Goal: Communication & Community: Answer question/provide support

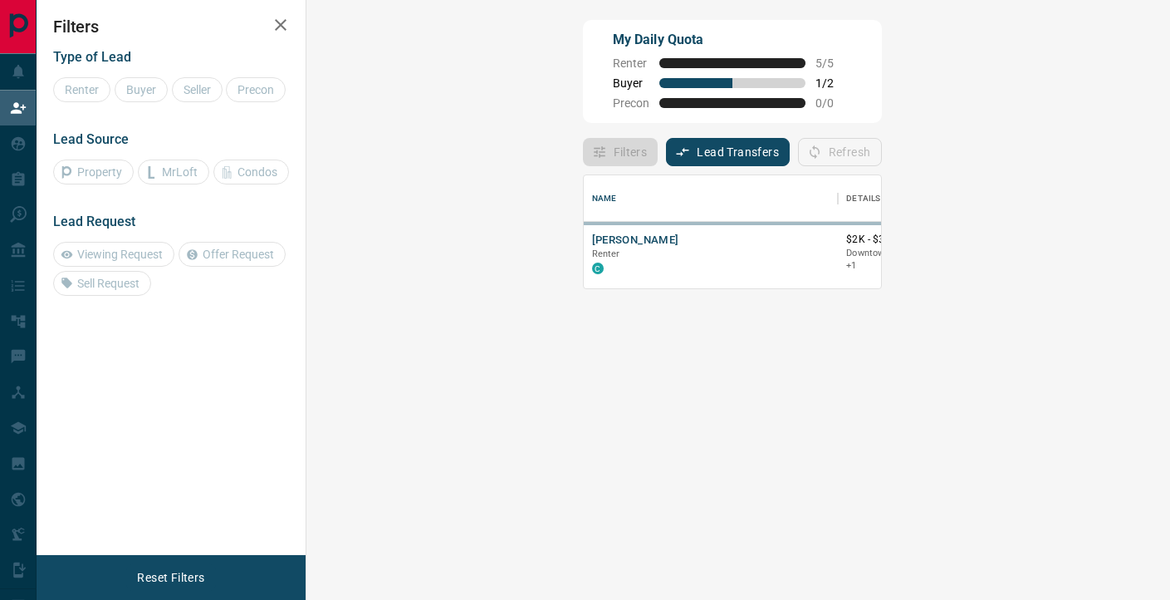
scroll to position [113, 828]
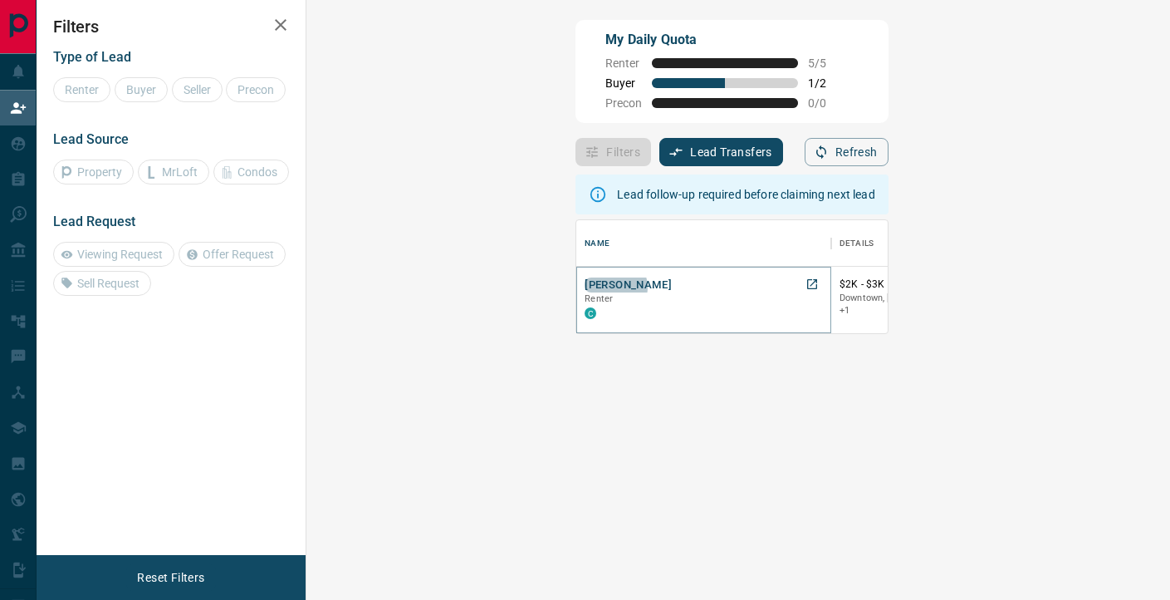
click at [585, 287] on button "[PERSON_NAME]" at bounding box center [628, 285] width 87 height 16
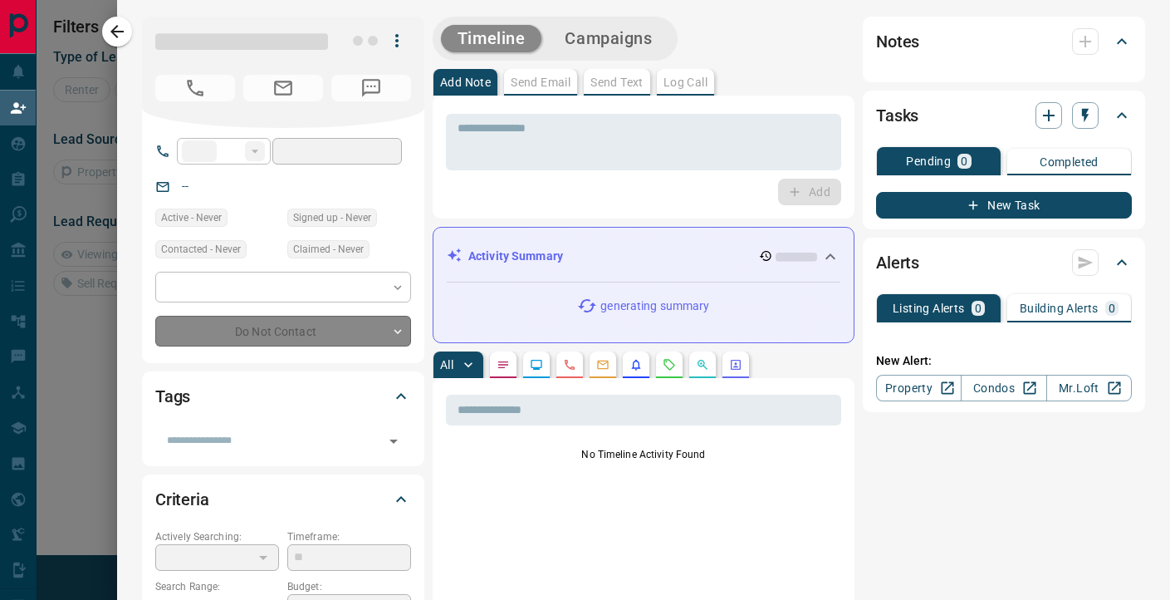
type input "**"
type input "**********"
type input "**"
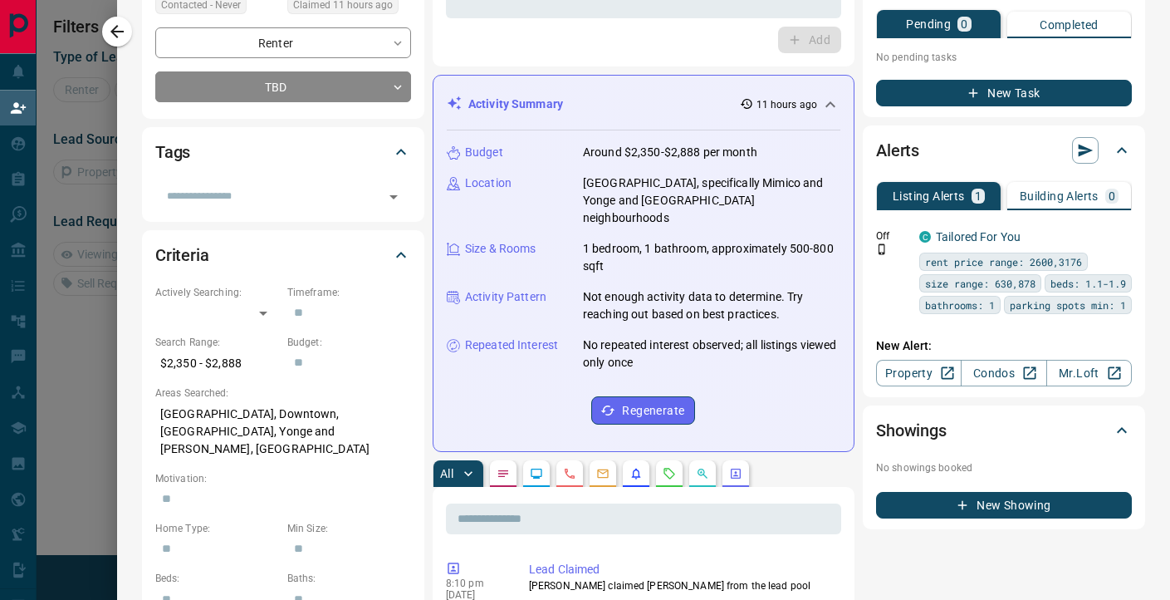
scroll to position [0, 0]
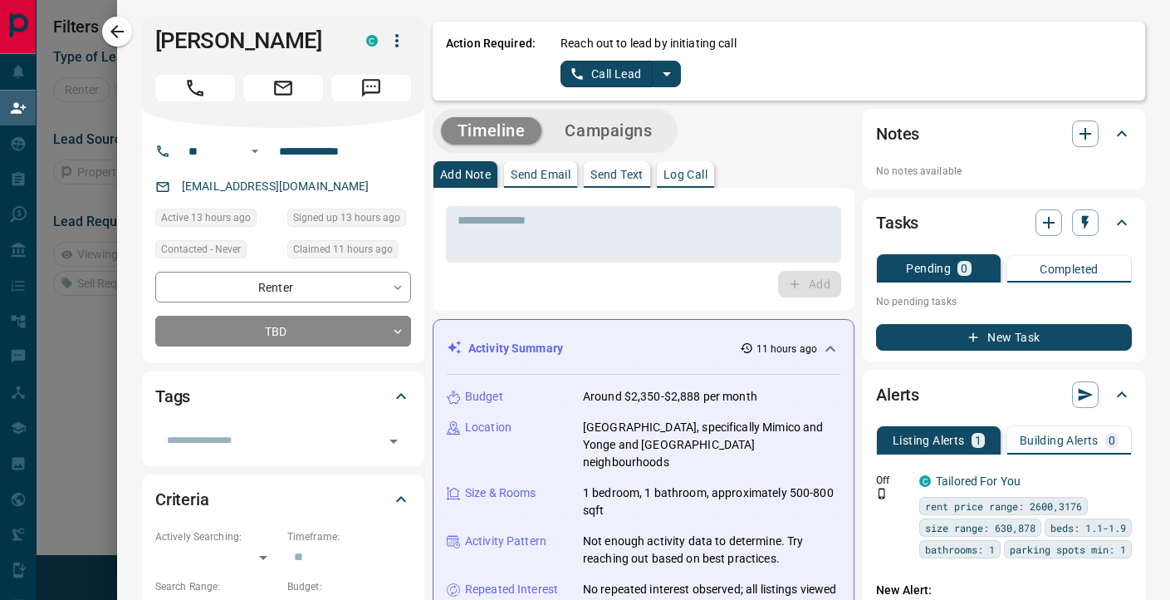
click at [660, 71] on icon "split button" at bounding box center [667, 74] width 20 height 20
click at [616, 138] on li "Log Manual Call" at bounding box center [620, 131] width 101 height 25
click at [630, 75] on button "Log Manual Call" at bounding box center [616, 74] width 110 height 27
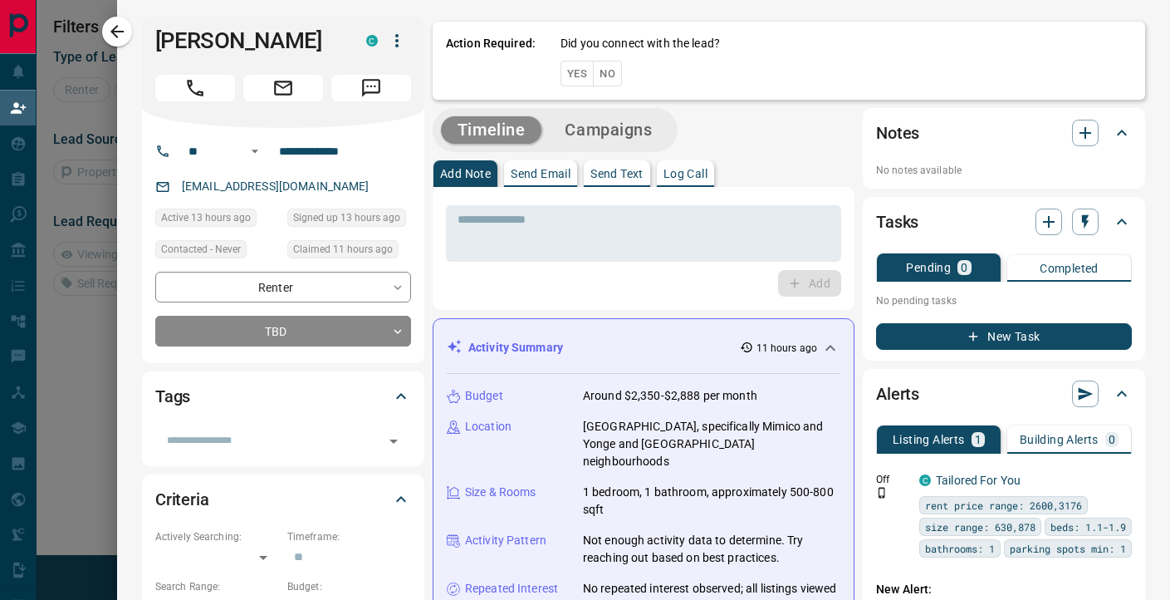
click at [611, 78] on button "No" at bounding box center [607, 74] width 29 height 26
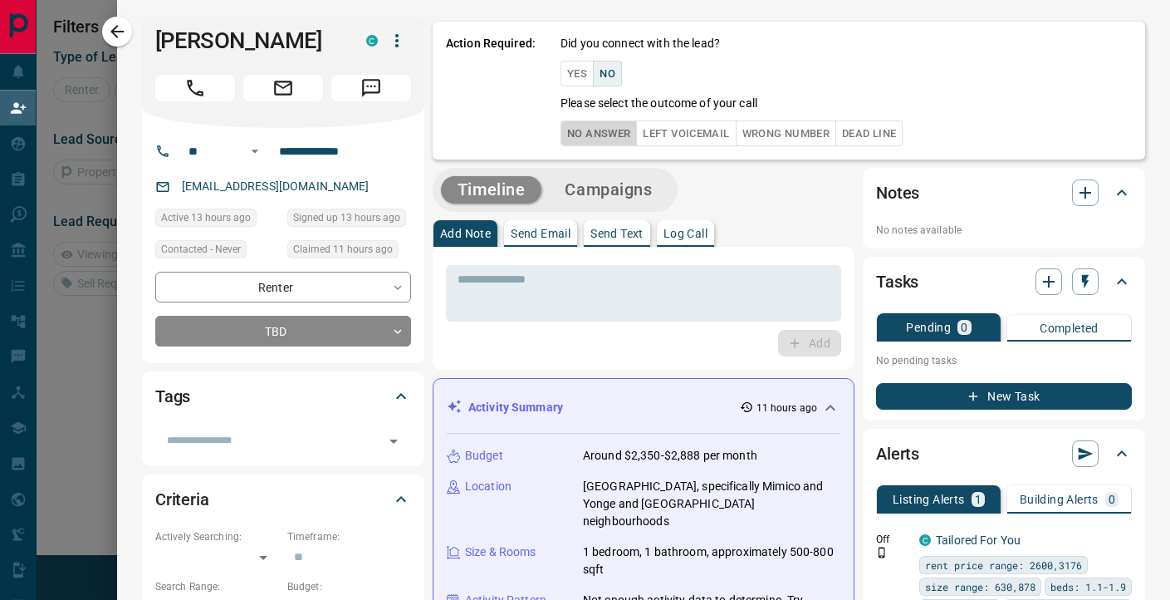
click at [590, 132] on button "No Answer" at bounding box center [599, 133] width 76 height 26
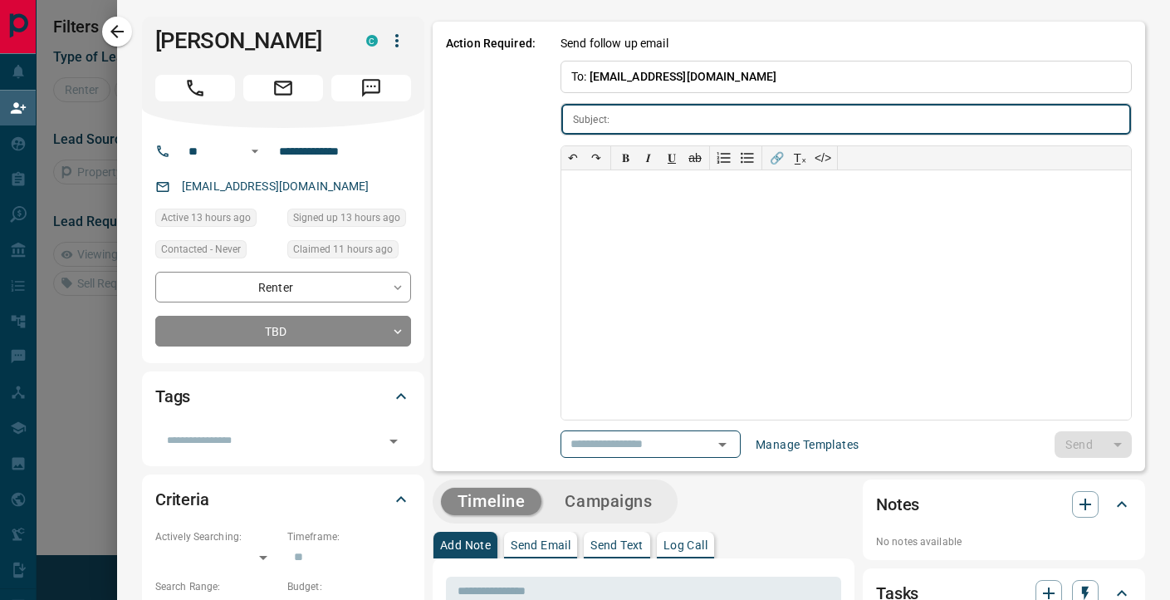
type input "**********"
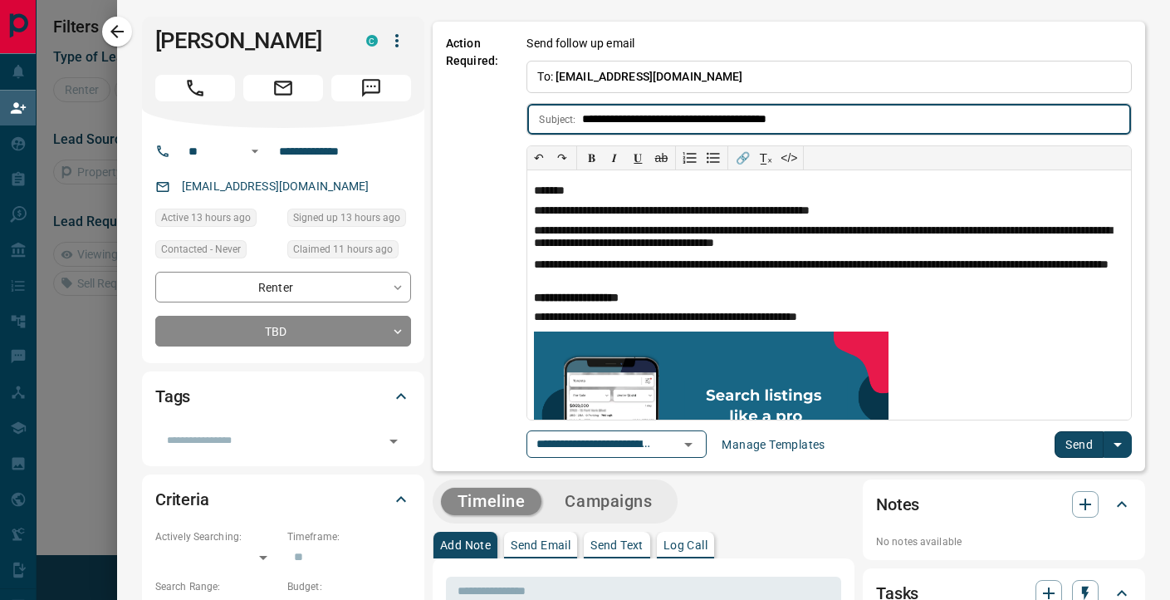
click at [1094, 446] on button "Send" at bounding box center [1079, 444] width 49 height 27
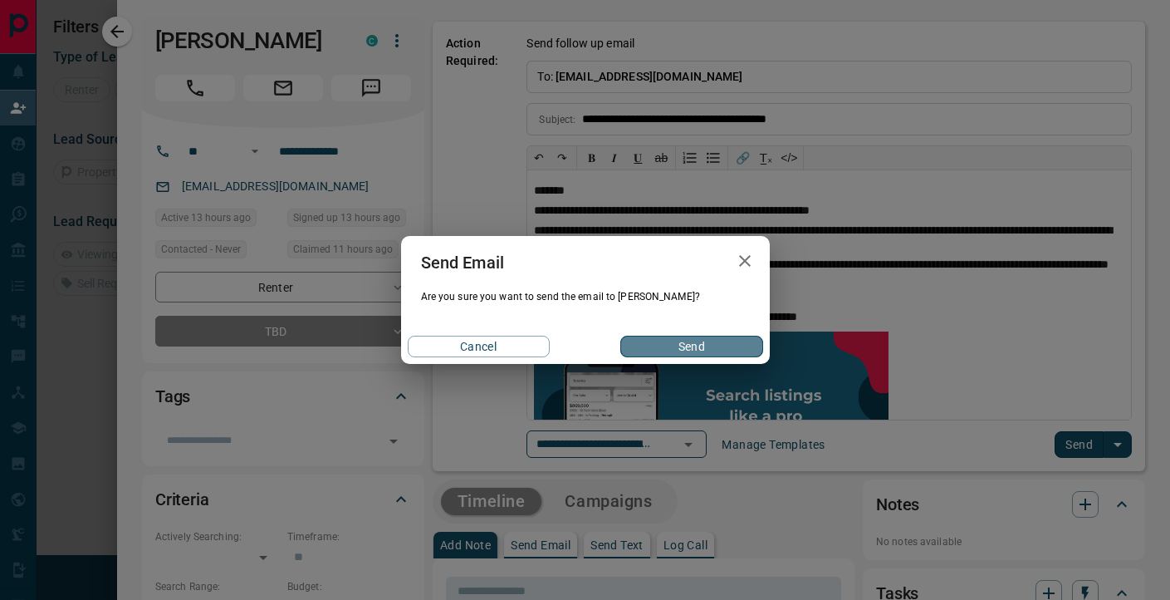
click at [692, 347] on button "Send" at bounding box center [692, 347] width 142 height 22
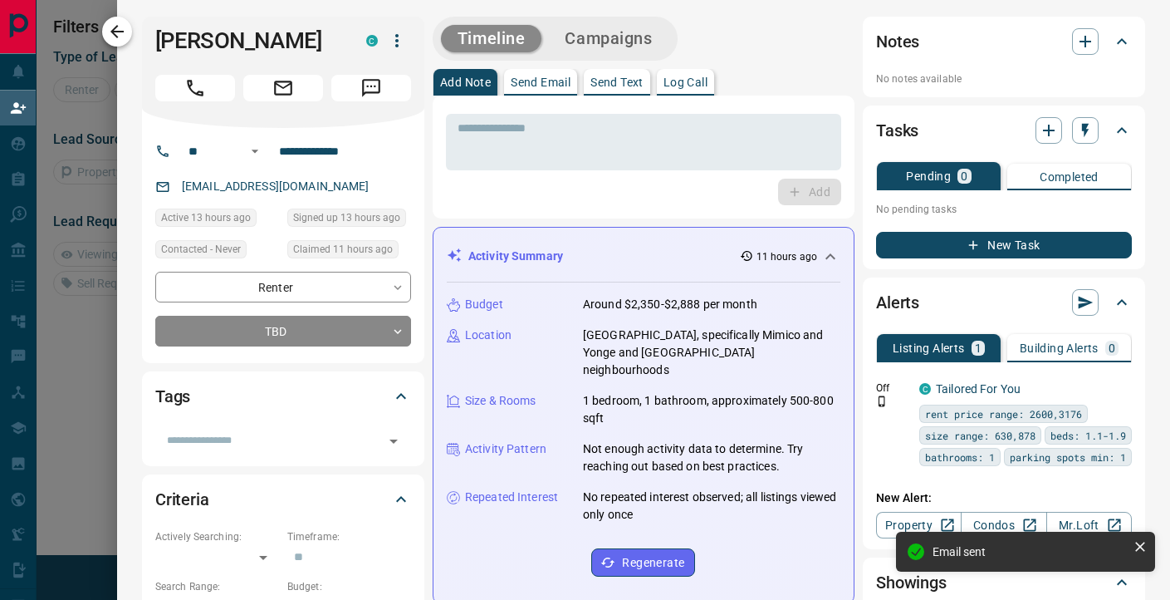
click at [117, 30] on icon "button" at bounding box center [117, 32] width 20 height 20
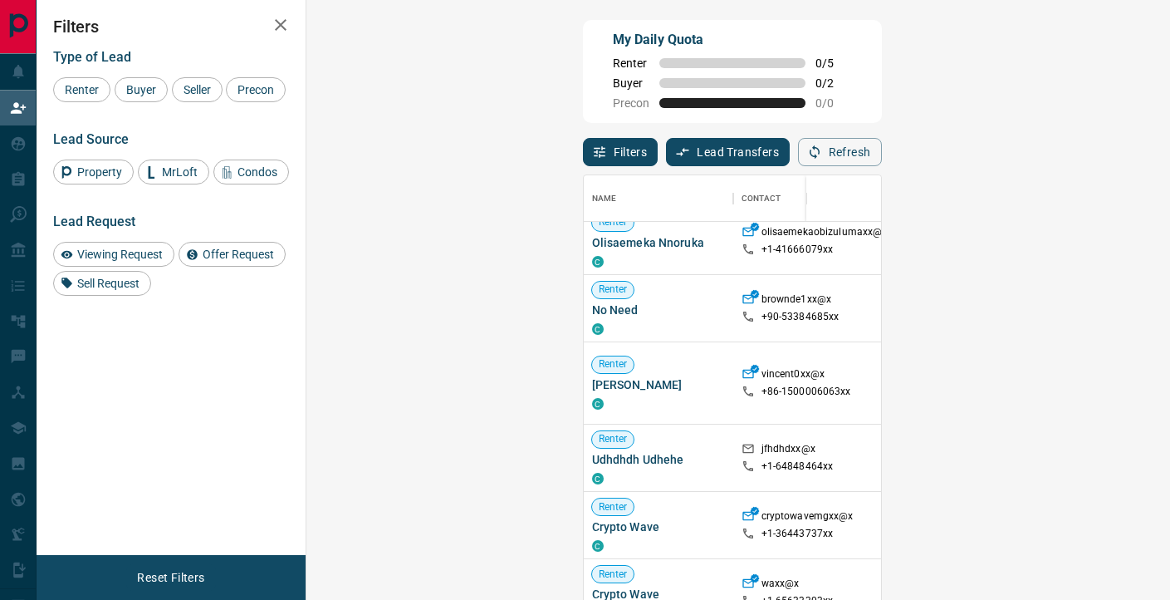
scroll to position [150, 0]
click at [118, 261] on span "Viewing Request" at bounding box center [119, 254] width 97 height 13
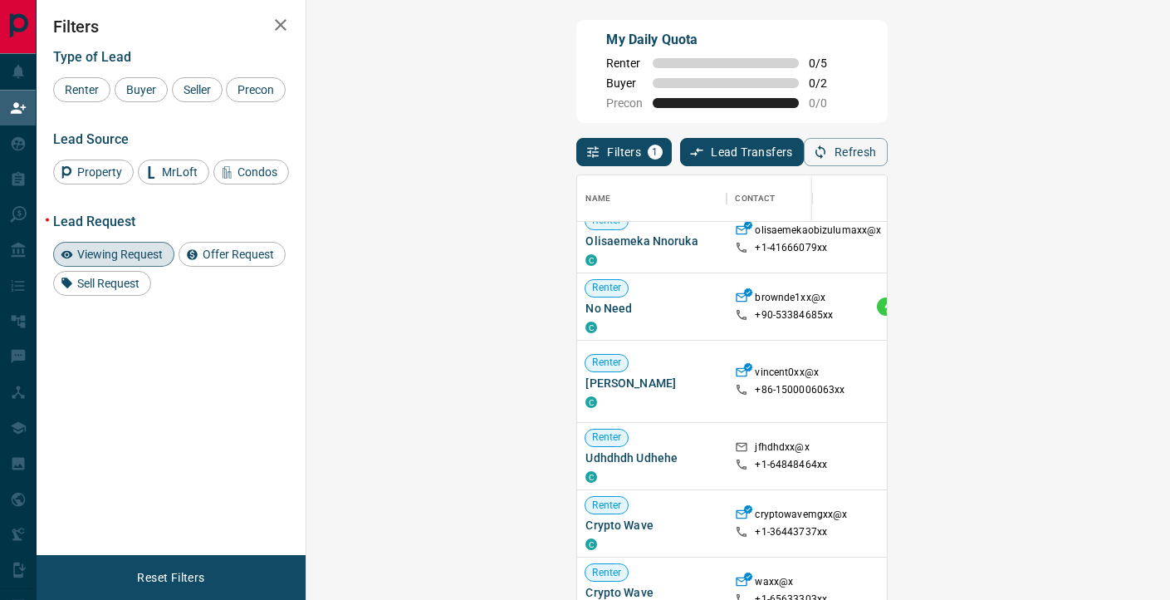
scroll to position [0, 0]
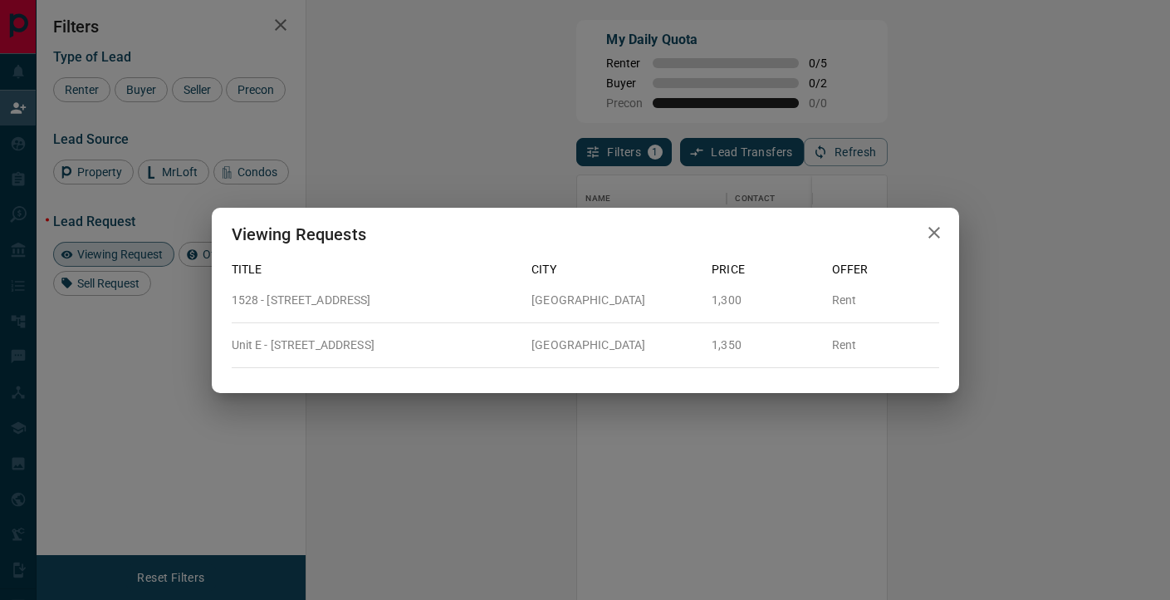
click at [828, 146] on div "Viewing Requests Title City Price Offer 1528 - [GEOGRAPHIC_DATA][STREET_ADDRESS…" at bounding box center [585, 300] width 1170 height 600
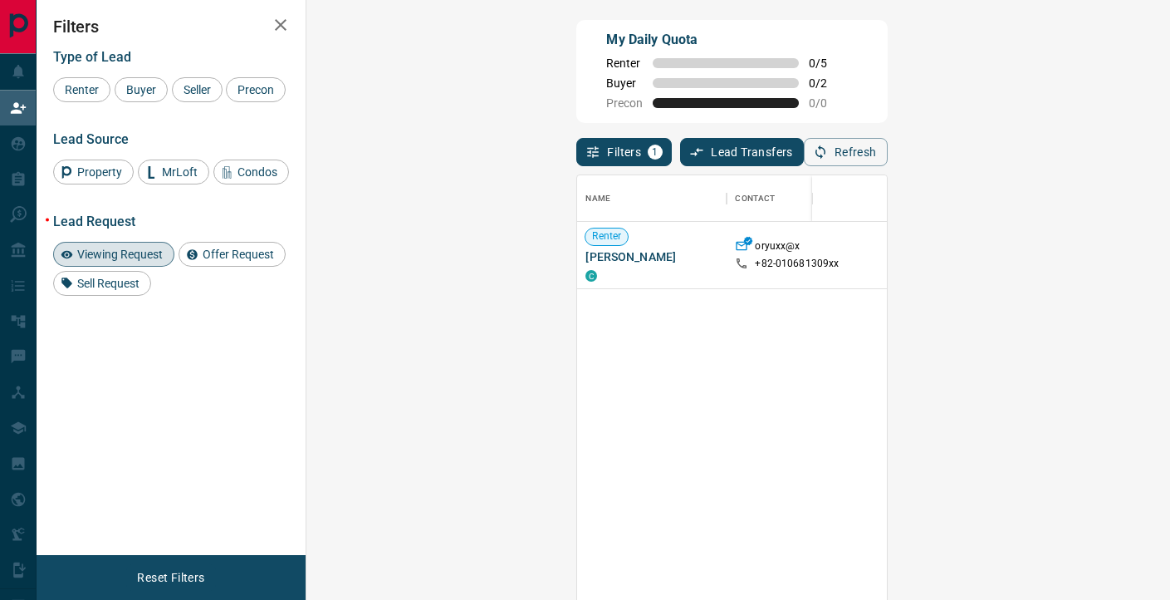
click at [126, 267] on div "Viewing Request" at bounding box center [113, 254] width 121 height 25
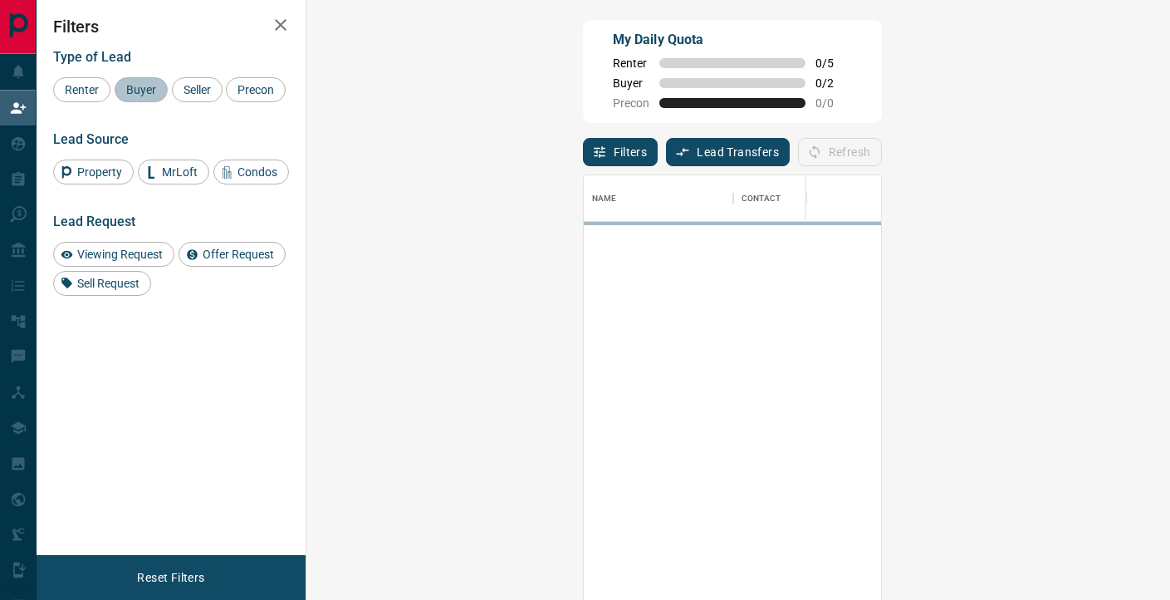
click at [145, 88] on span "Buyer" at bounding box center [141, 89] width 42 height 13
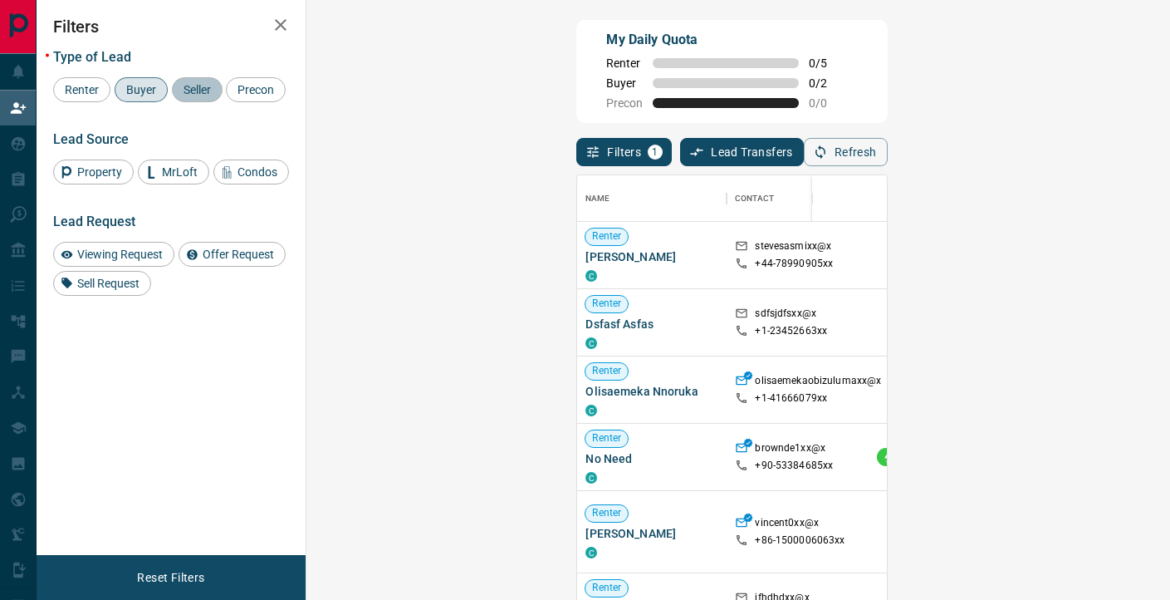
click at [186, 88] on span "Seller" at bounding box center [197, 89] width 39 height 13
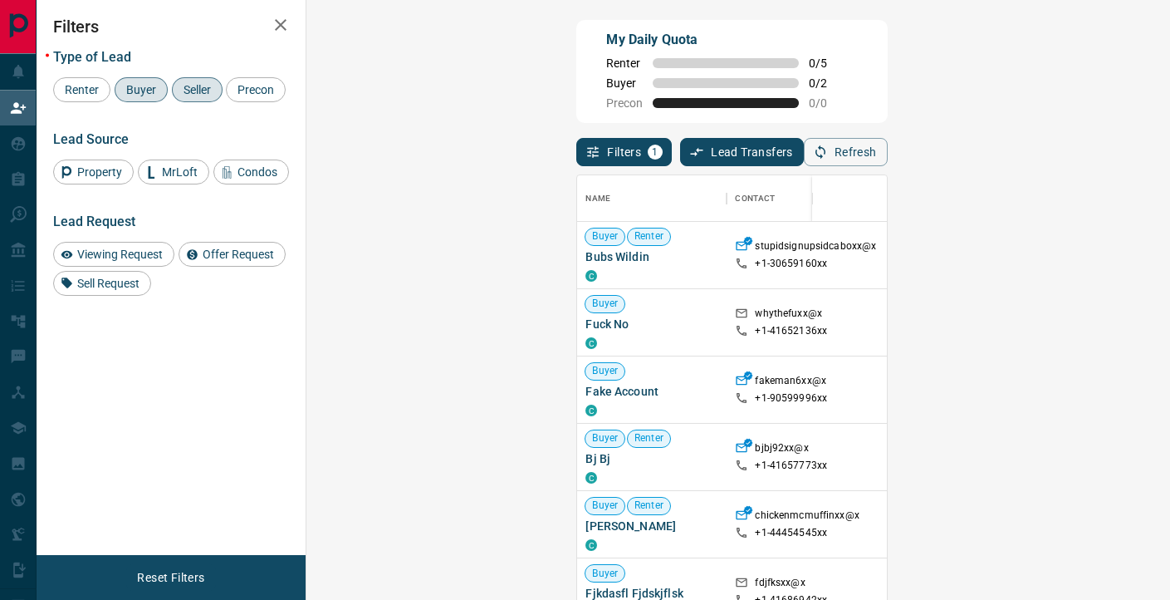
click at [272, 34] on icon "button" at bounding box center [281, 25] width 20 height 20
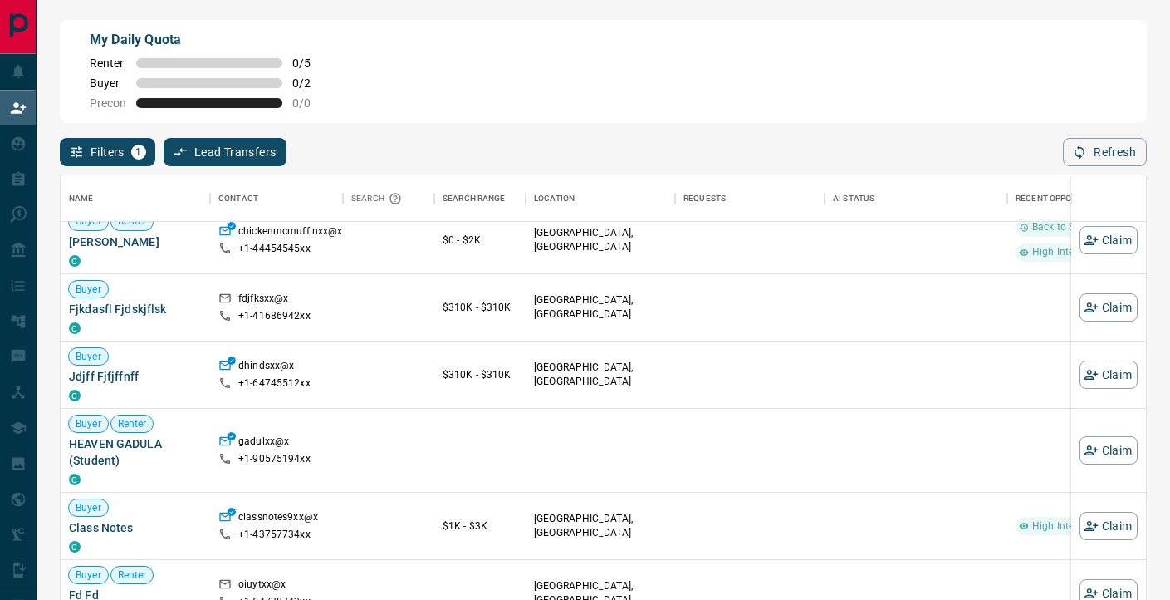
scroll to position [287, 0]
